Goal: Task Accomplishment & Management: Complete application form

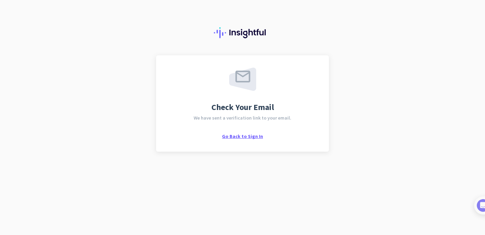
click at [246, 135] on span "Go Back to Sign In" at bounding box center [242, 136] width 41 height 6
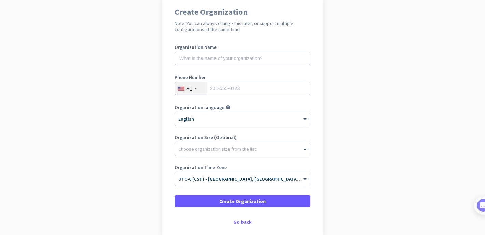
scroll to position [59, 0]
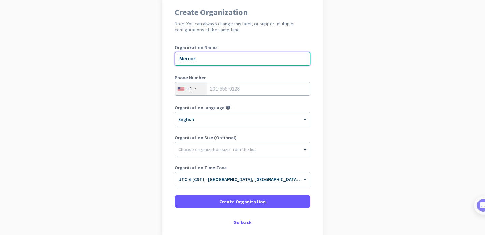
type input "Mercor"
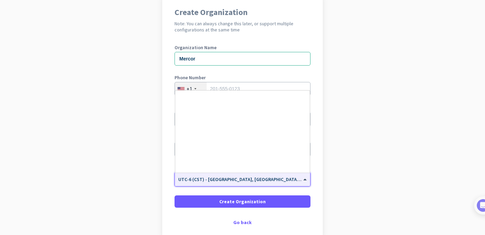
click at [222, 184] on div "× UTC-6 (CST) - [GEOGRAPHIC_DATA], [GEOGRAPHIC_DATA], [PERSON_NAME][GEOGRAPHIC_…" at bounding box center [242, 180] width 135 height 14
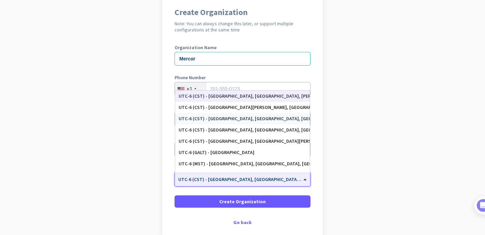
type input "h"
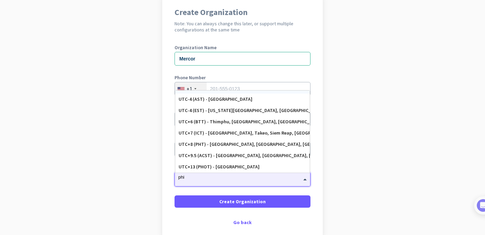
scroll to position [0, 0]
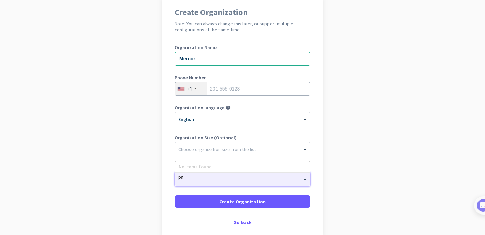
type input "p"
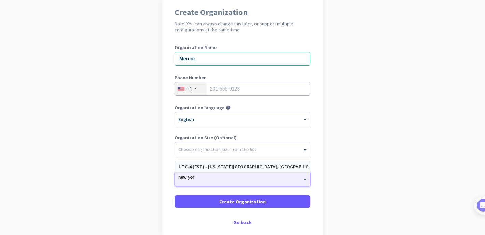
type input "[US_STATE]"
click at [244, 162] on div "UTC-4 (EST) - [US_STATE][GEOGRAPHIC_DATA], [GEOGRAPHIC_DATA], [GEOGRAPHIC_DATA]…" at bounding box center [242, 166] width 135 height 11
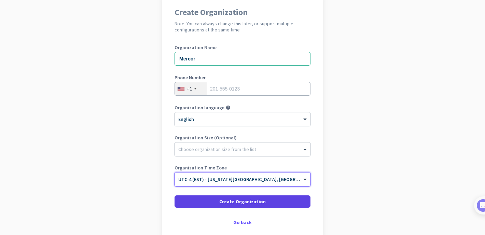
click at [227, 202] on span "Create Organization" at bounding box center [242, 201] width 46 height 7
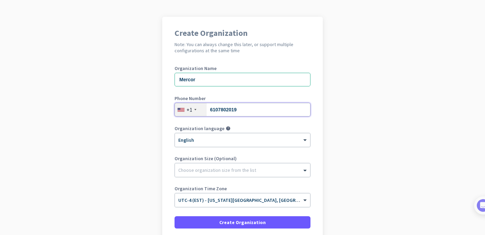
scroll to position [45, 0]
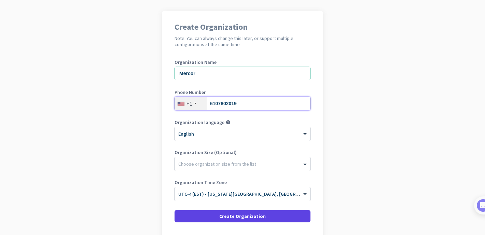
type input "6107802019"
click at [239, 217] on span "Create Organization" at bounding box center [242, 216] width 46 height 7
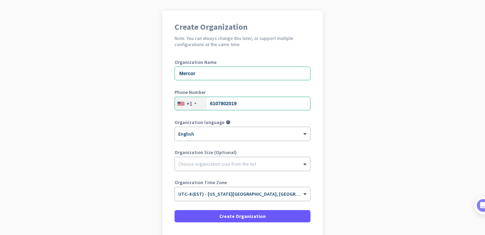
scroll to position [53, 0]
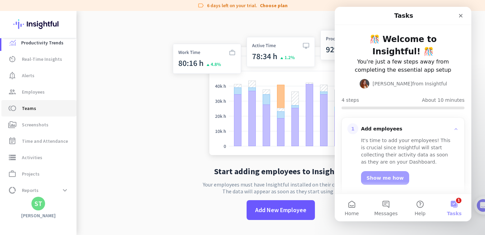
scroll to position [7, 0]
click at [31, 96] on link "group Employees" at bounding box center [38, 91] width 75 height 16
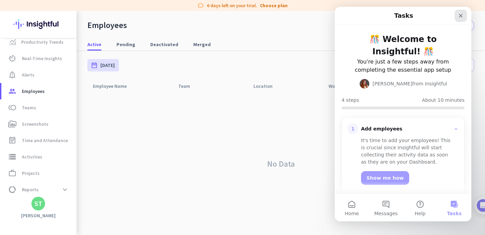
click at [460, 17] on icon "Close" at bounding box center [461, 16] width 4 height 4
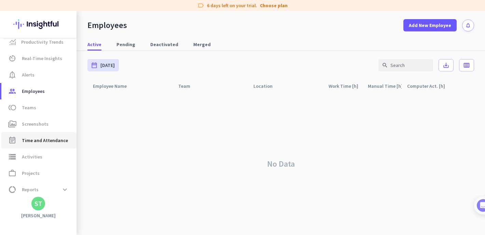
click at [30, 146] on link "event_note Time and Attendance" at bounding box center [38, 140] width 75 height 16
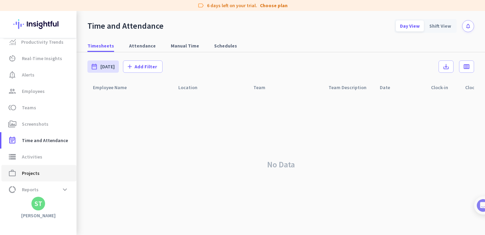
click at [36, 172] on span "Projects" at bounding box center [31, 173] width 18 height 8
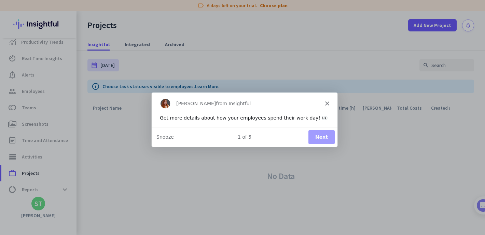
click at [326, 102] on polygon "Close" at bounding box center [327, 103] width 4 height 4
